Goal: Information Seeking & Learning: Learn about a topic

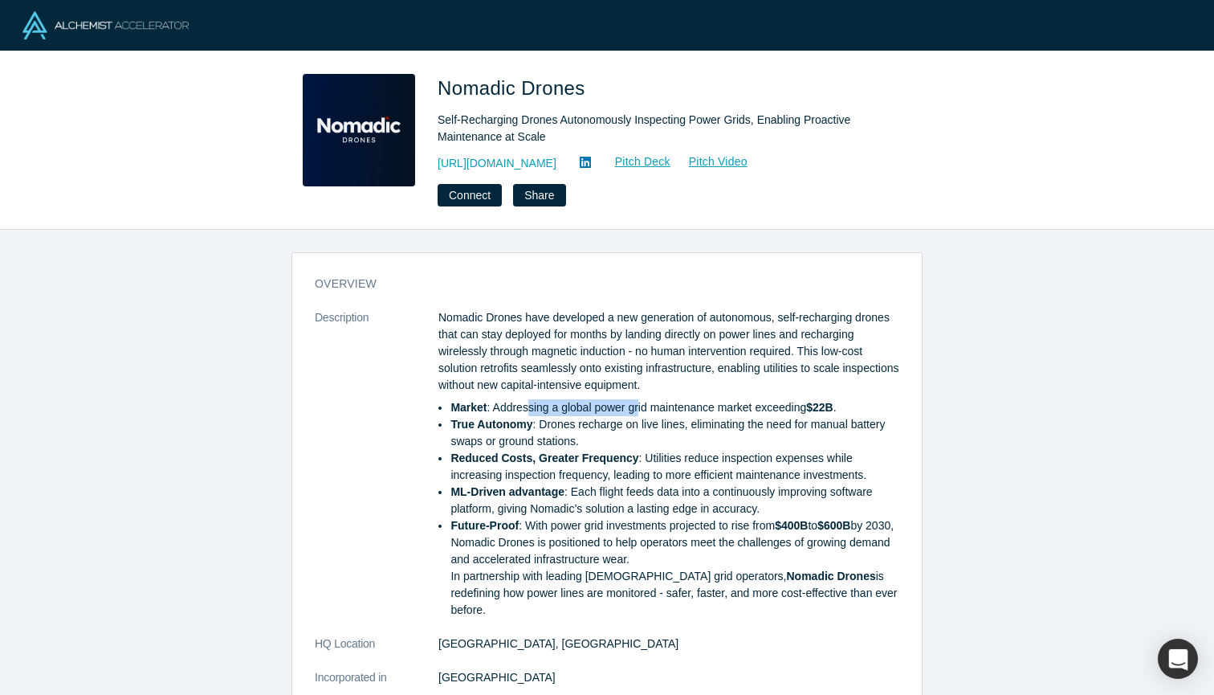
scroll to position [29, 0]
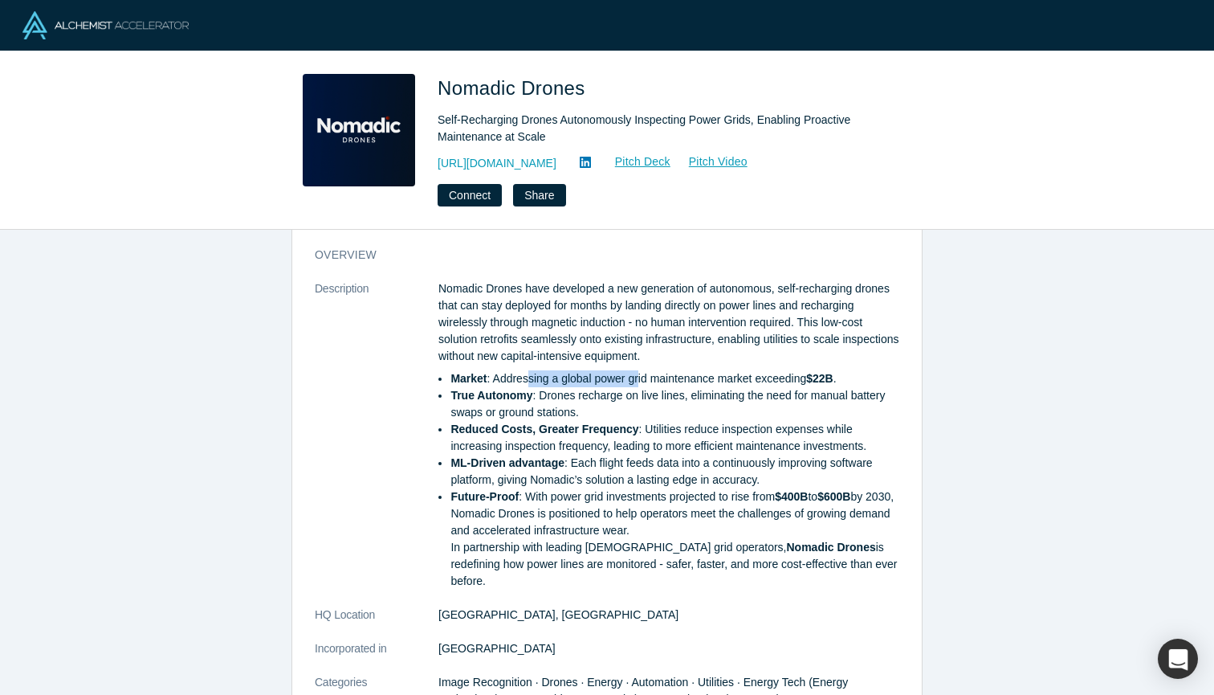
click at [641, 375] on li "Market : Addressing a global power grid maintenance market exceeding $22B ." at bounding box center [674, 378] width 449 height 17
click at [654, 397] on li "True Autonomy : Drones recharge on live lines, eliminating the need for manual …" at bounding box center [674, 404] width 449 height 34
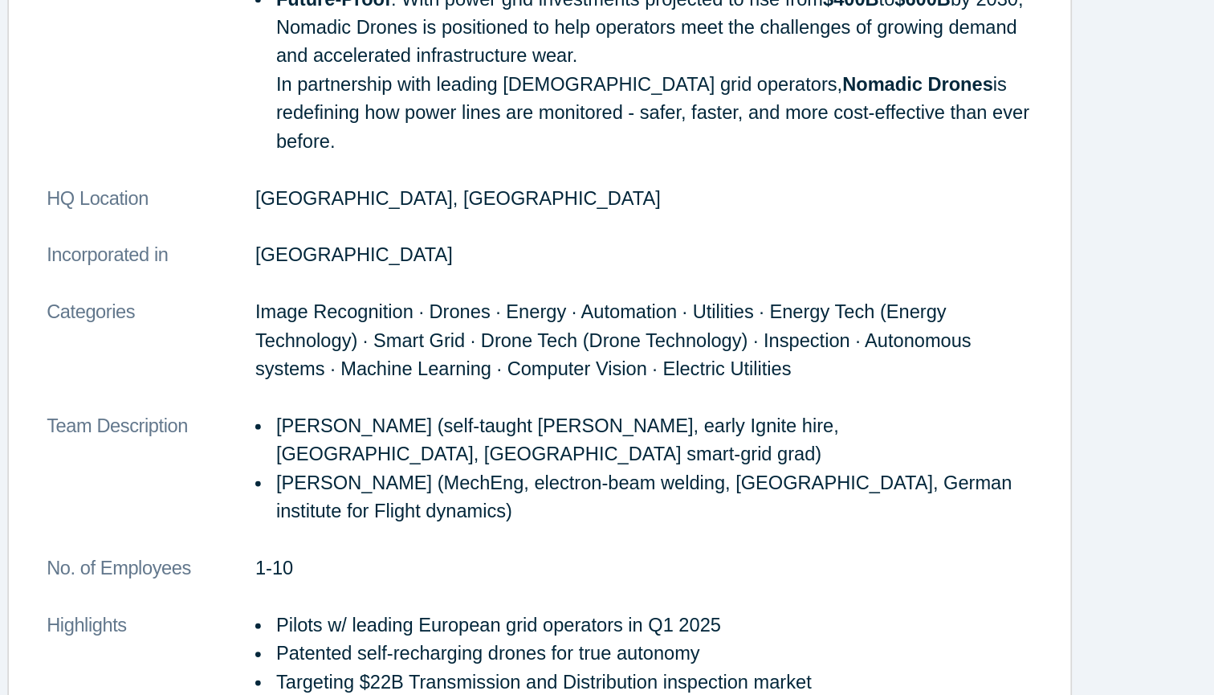
scroll to position [280, 0]
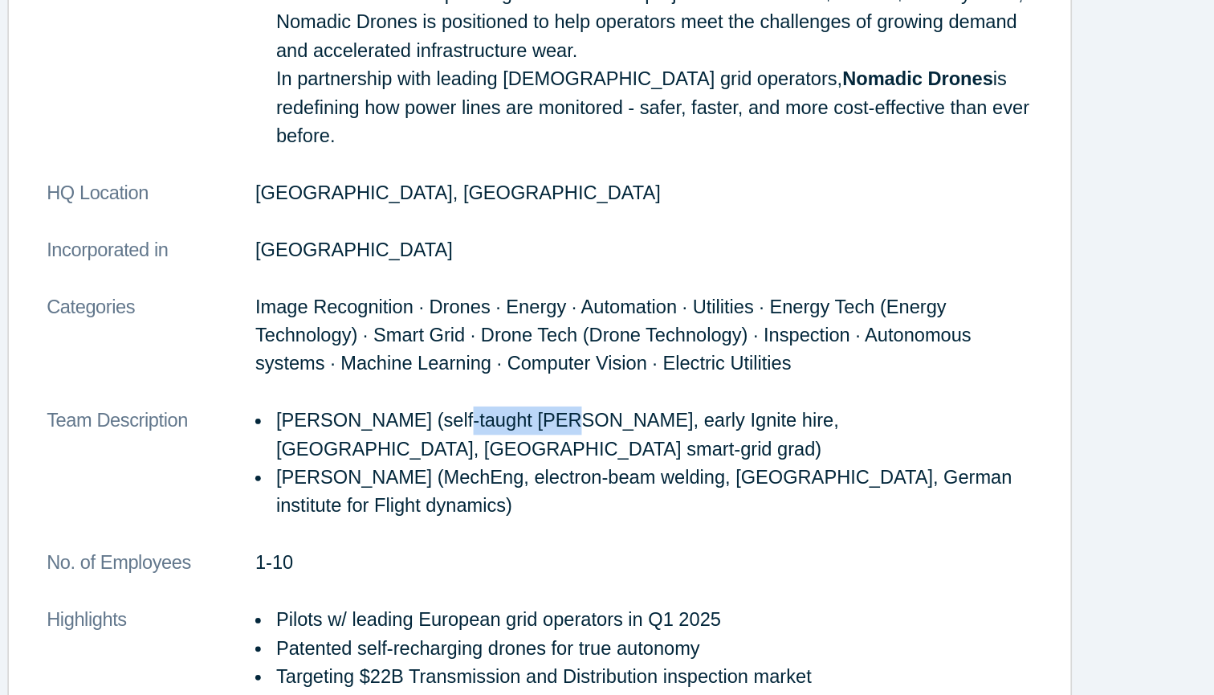
drag, startPoint x: 267, startPoint y: 236, endPoint x: 324, endPoint y: 235, distance: 57.8
click at [450, 490] on li "[PERSON_NAME] (self-taught [PERSON_NAME], early Ignite hire, [GEOGRAPHIC_DATA],…" at bounding box center [674, 507] width 449 height 34
drag, startPoint x: 347, startPoint y: 236, endPoint x: 430, endPoint y: 231, distance: 83.6
click at [450, 490] on li "[PERSON_NAME] (self-taught [PERSON_NAME], early Ignite hire, [GEOGRAPHIC_DATA],…" at bounding box center [674, 507] width 449 height 34
click at [451, 490] on li "[PERSON_NAME] (self-taught [PERSON_NAME], early Ignite hire, [GEOGRAPHIC_DATA],…" at bounding box center [674, 507] width 449 height 34
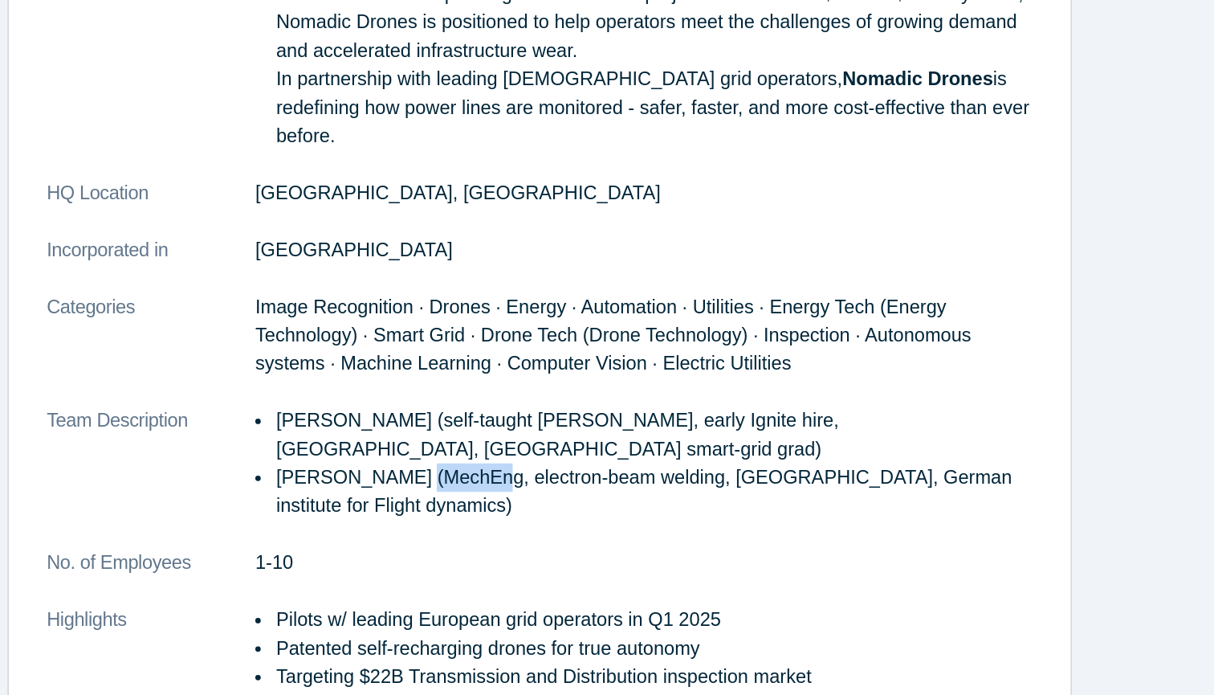
drag, startPoint x: 230, startPoint y: 271, endPoint x: 271, endPoint y: 271, distance: 41.0
click at [450, 524] on li "[PERSON_NAME] (MechEng, electron-beam welding, [GEOGRAPHIC_DATA], German instit…" at bounding box center [674, 541] width 449 height 34
drag, startPoint x: 279, startPoint y: 269, endPoint x: 362, endPoint y: 270, distance: 82.7
click at [450, 524] on li "[PERSON_NAME] (MechEng, electron-beam welding, [GEOGRAPHIC_DATA], German instit…" at bounding box center [674, 541] width 449 height 34
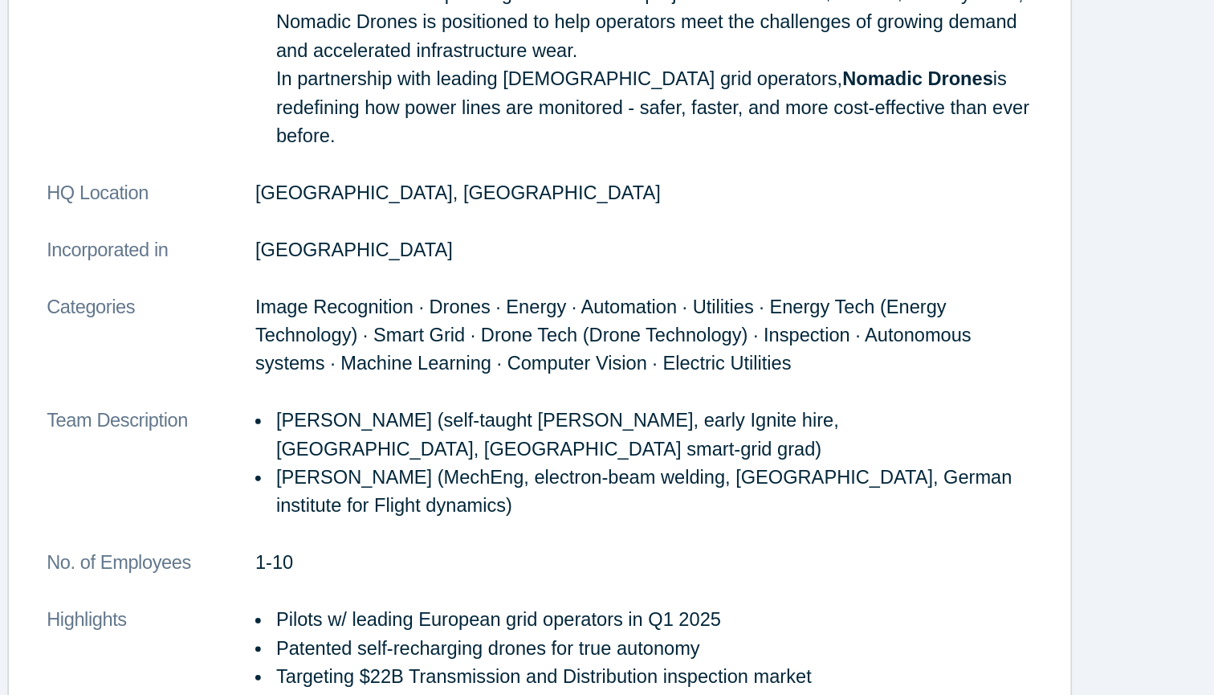
click at [450, 524] on li "[PERSON_NAME] (MechEng, electron-beam welding, [GEOGRAPHIC_DATA], German instit…" at bounding box center [674, 541] width 449 height 34
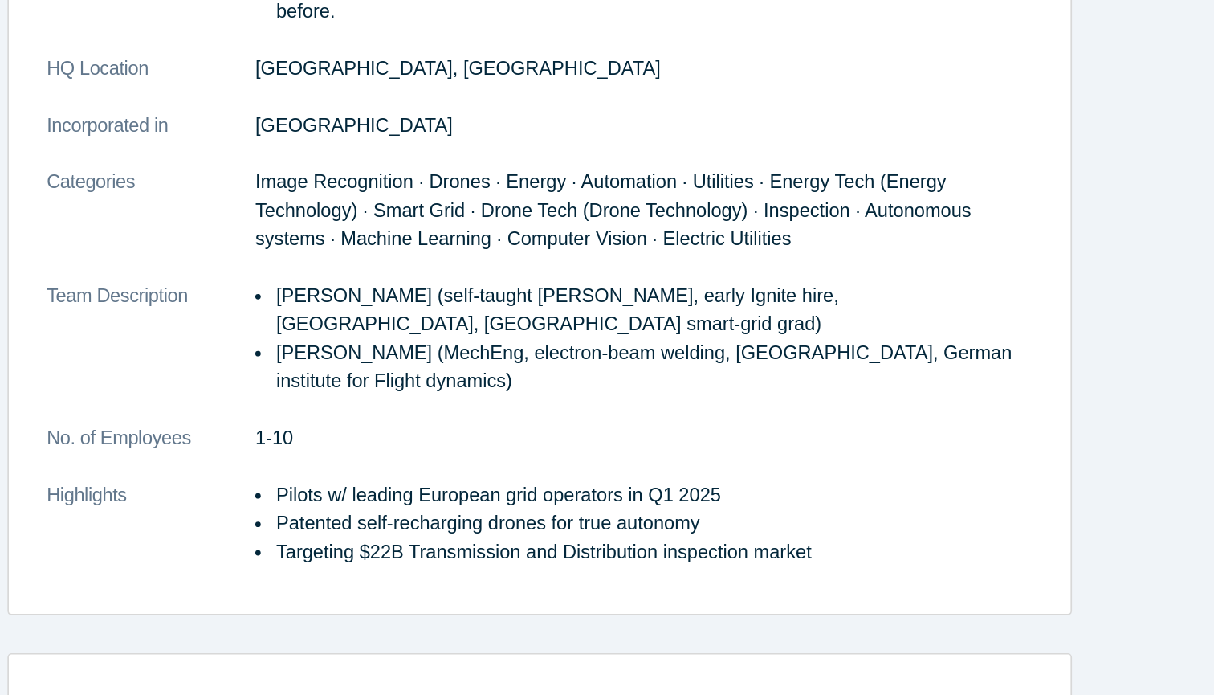
scroll to position [355, 0]
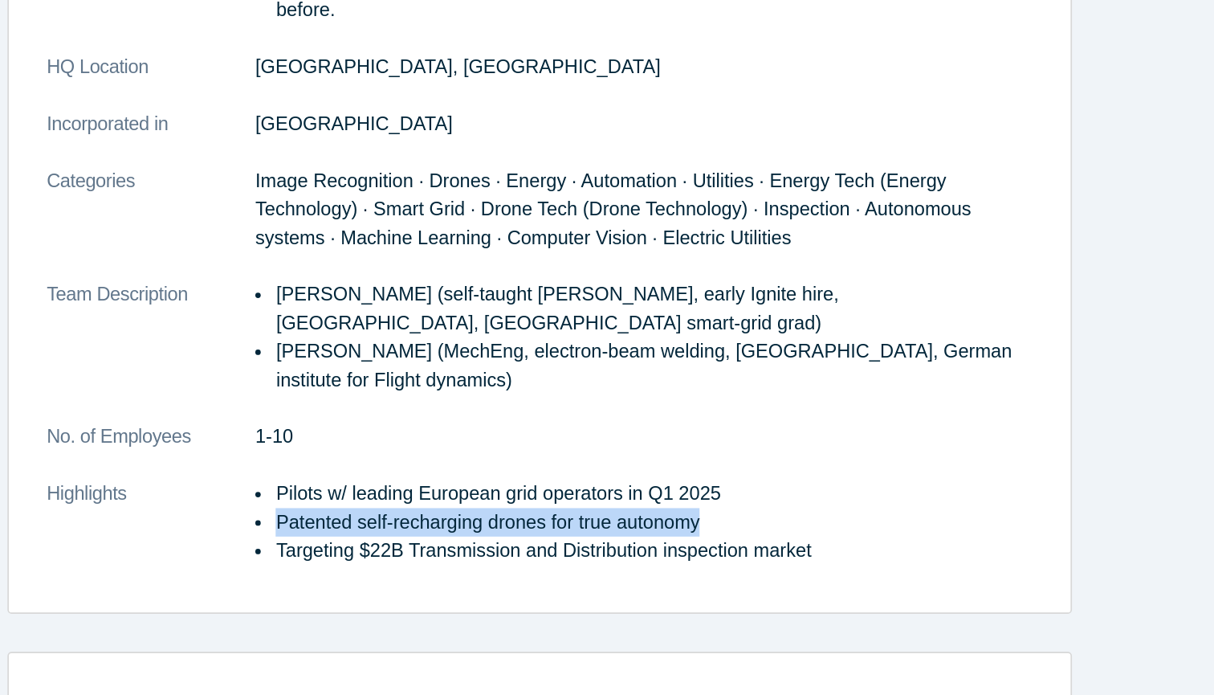
drag, startPoint x: 161, startPoint y: 295, endPoint x: 425, endPoint y: 295, distance: 264.2
click at [438, 533] on ul "Pilots w/ leading European grid operators in Q1 2025 Patented self-recharging d…" at bounding box center [668, 558] width 461 height 51
click at [450, 550] on li "Patented self-recharging drones for true autonomy" at bounding box center [674, 558] width 449 height 17
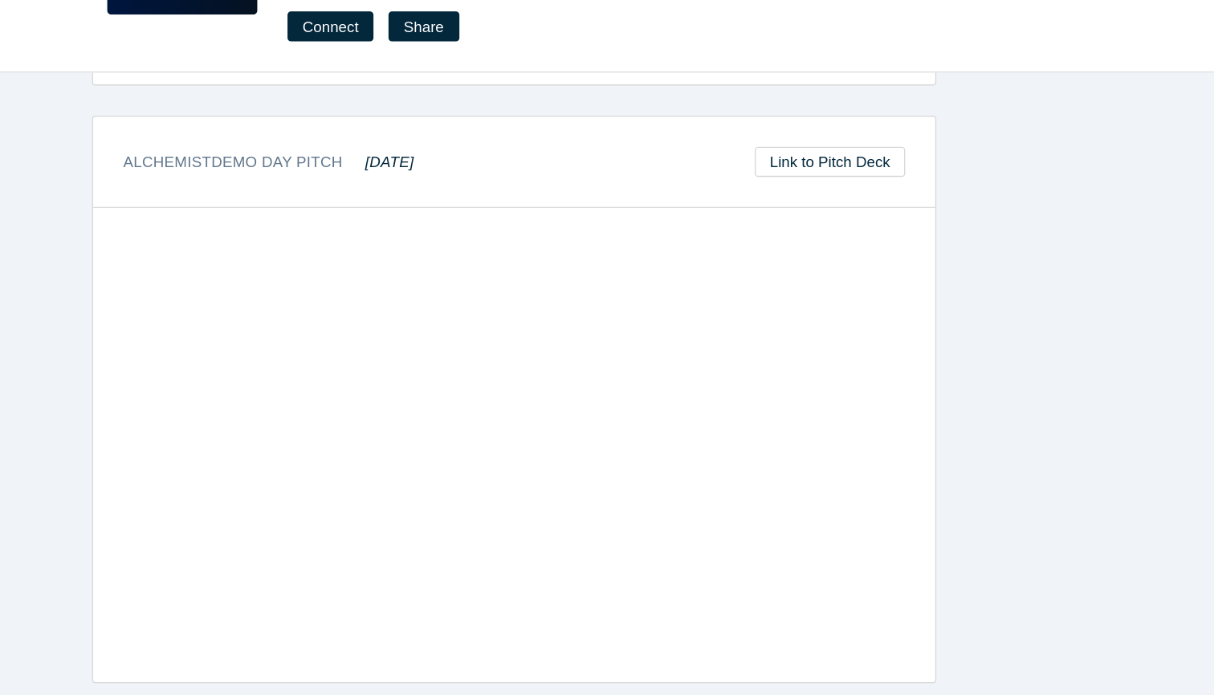
scroll to position [0, 0]
click at [854, 292] on div "overview Description Nomadic Drones have developed a new generation of autonomo…" at bounding box center [607, 462] width 1214 height 465
click at [786, 357] on div "overview Description Nomadic Drones have developed a new generation of autonomo…" at bounding box center [607, 462] width 1214 height 465
